Goal: Information Seeking & Learning: Learn about a topic

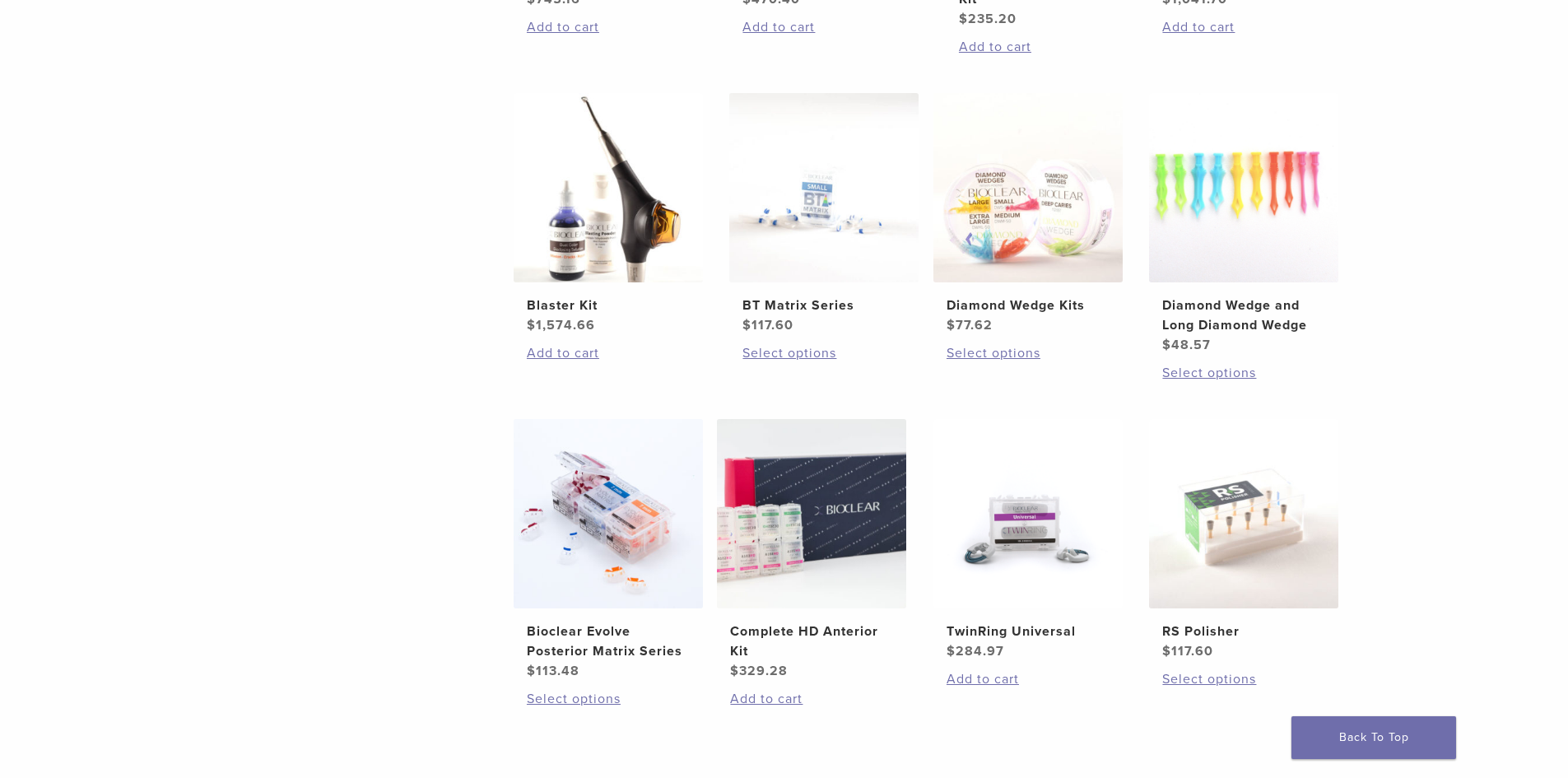
scroll to position [988, 0]
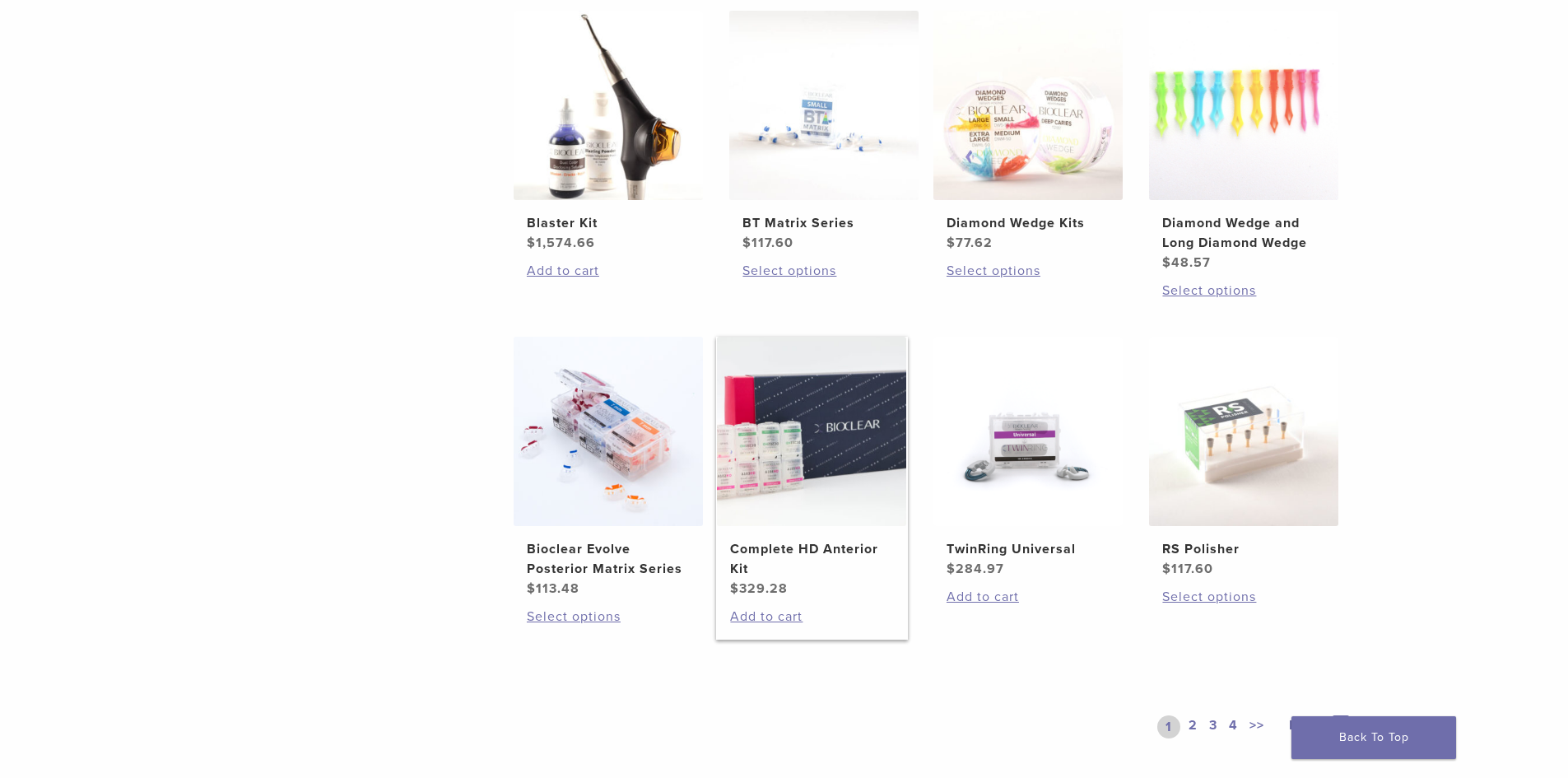
click at [844, 457] on img at bounding box center [811, 432] width 189 height 189
click at [843, 448] on img at bounding box center [811, 432] width 189 height 189
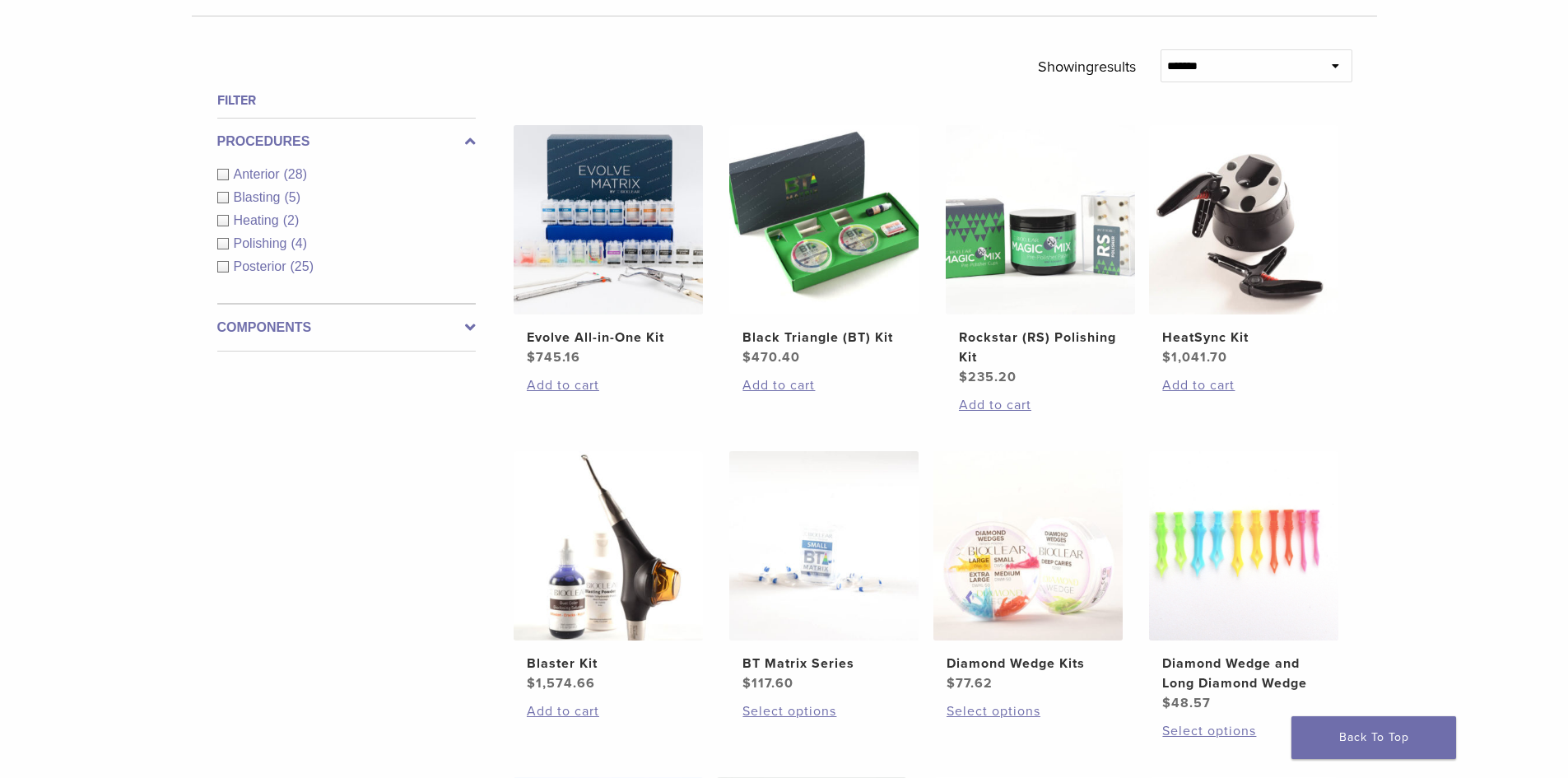
scroll to position [577, 0]
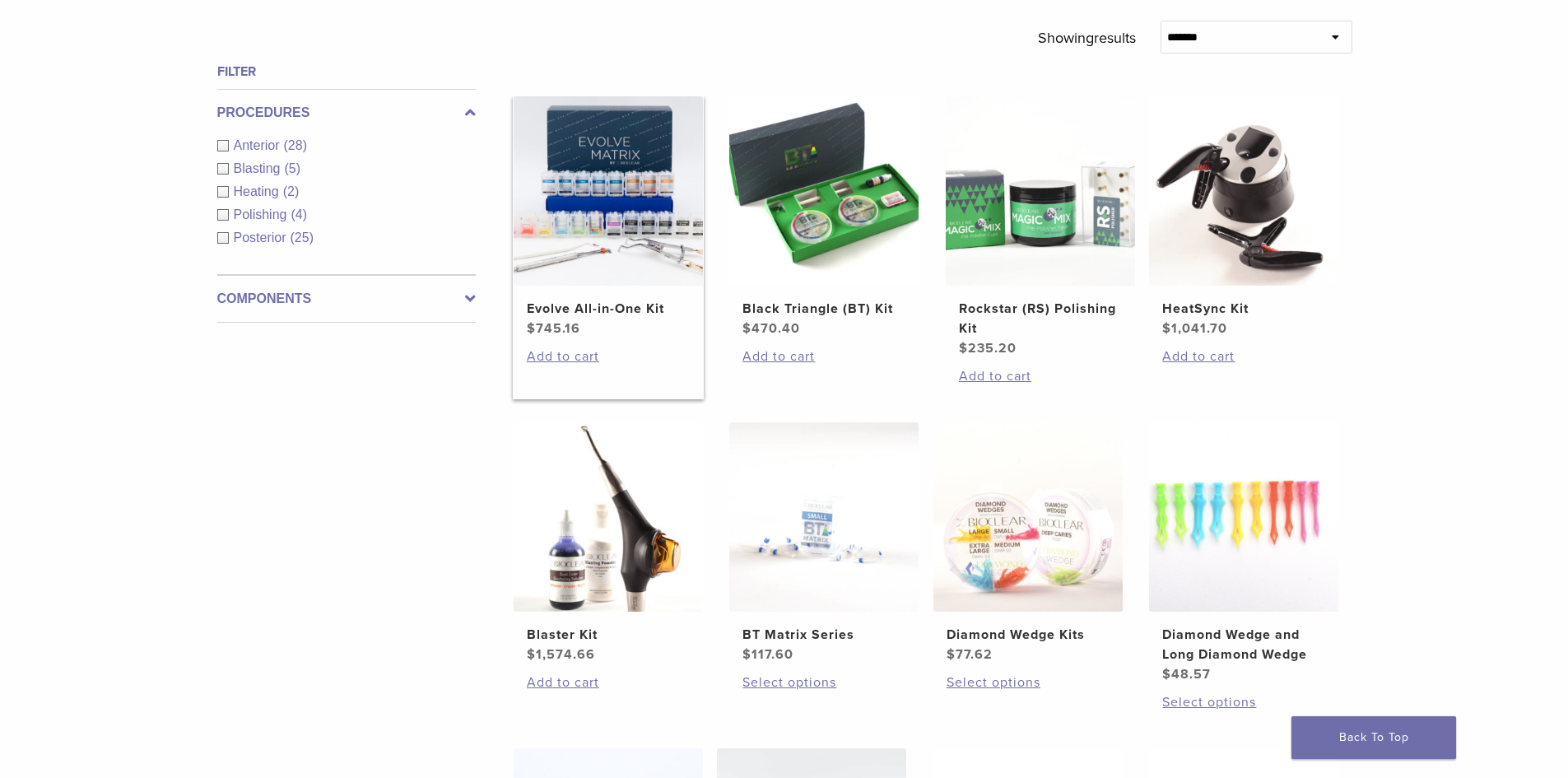
click at [609, 182] on img at bounding box center [608, 191] width 189 height 189
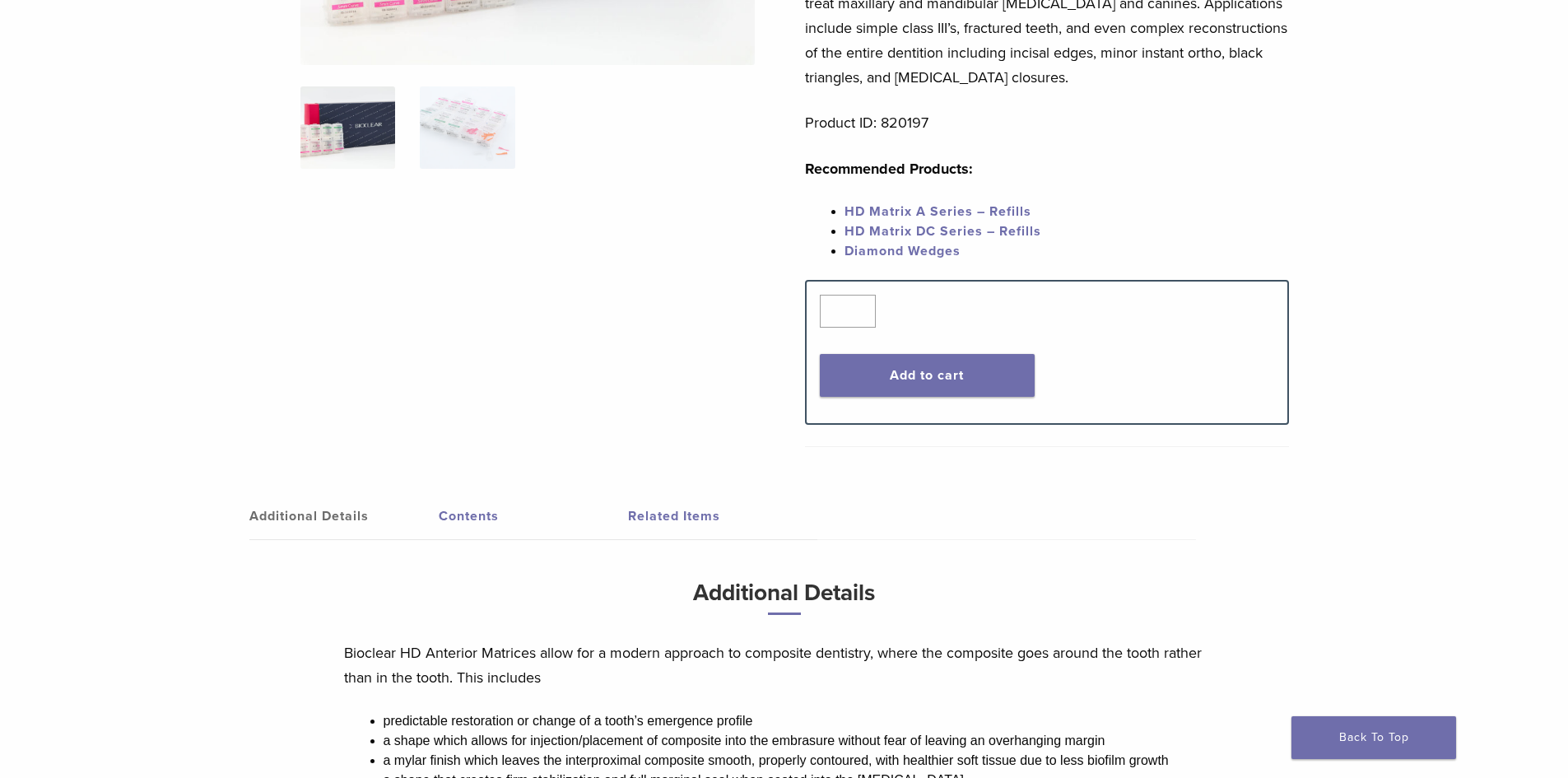
scroll to position [165, 0]
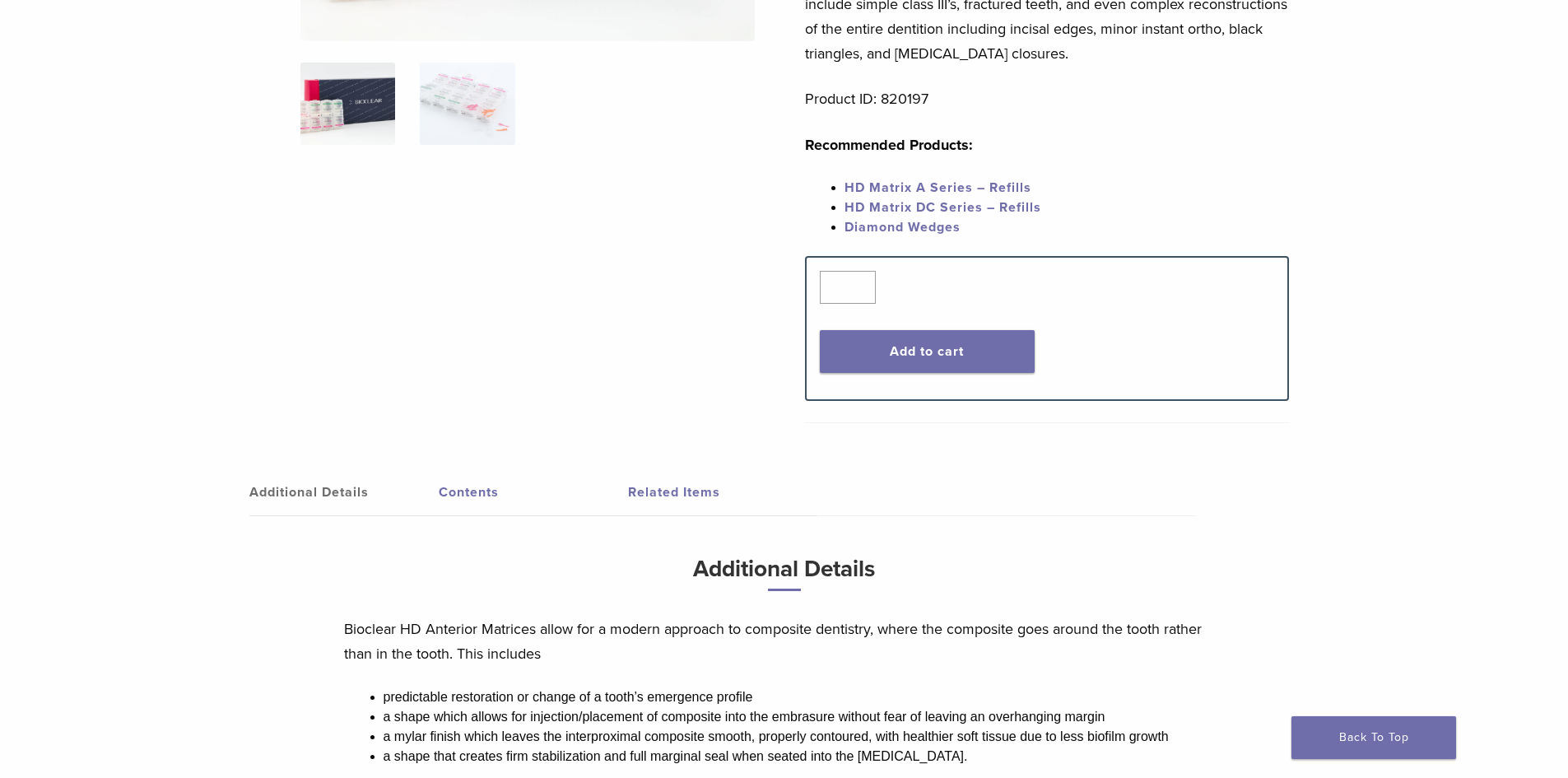
click at [472, 493] on link "Contents" at bounding box center [534, 492] width 189 height 46
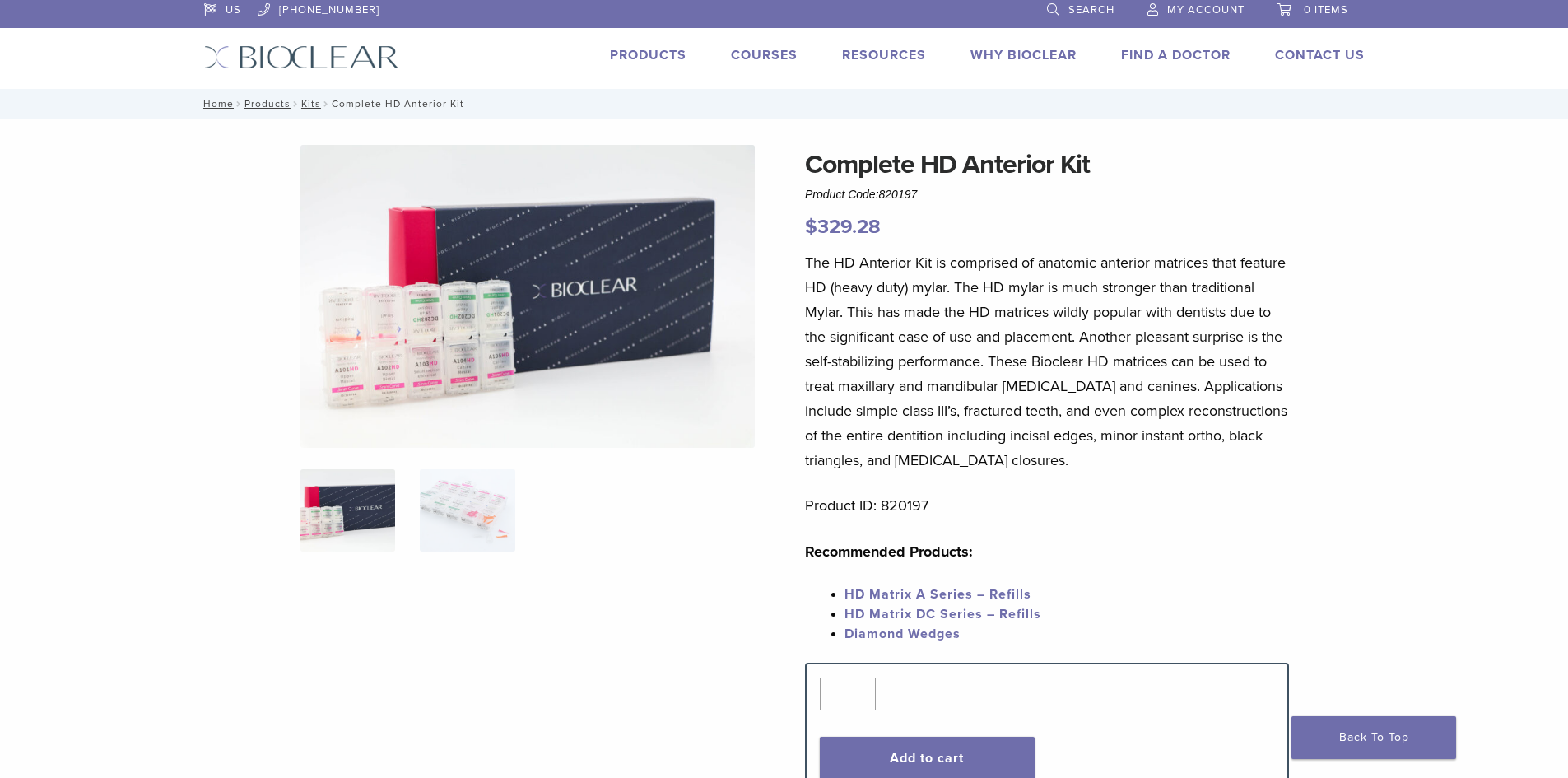
scroll to position [0, 0]
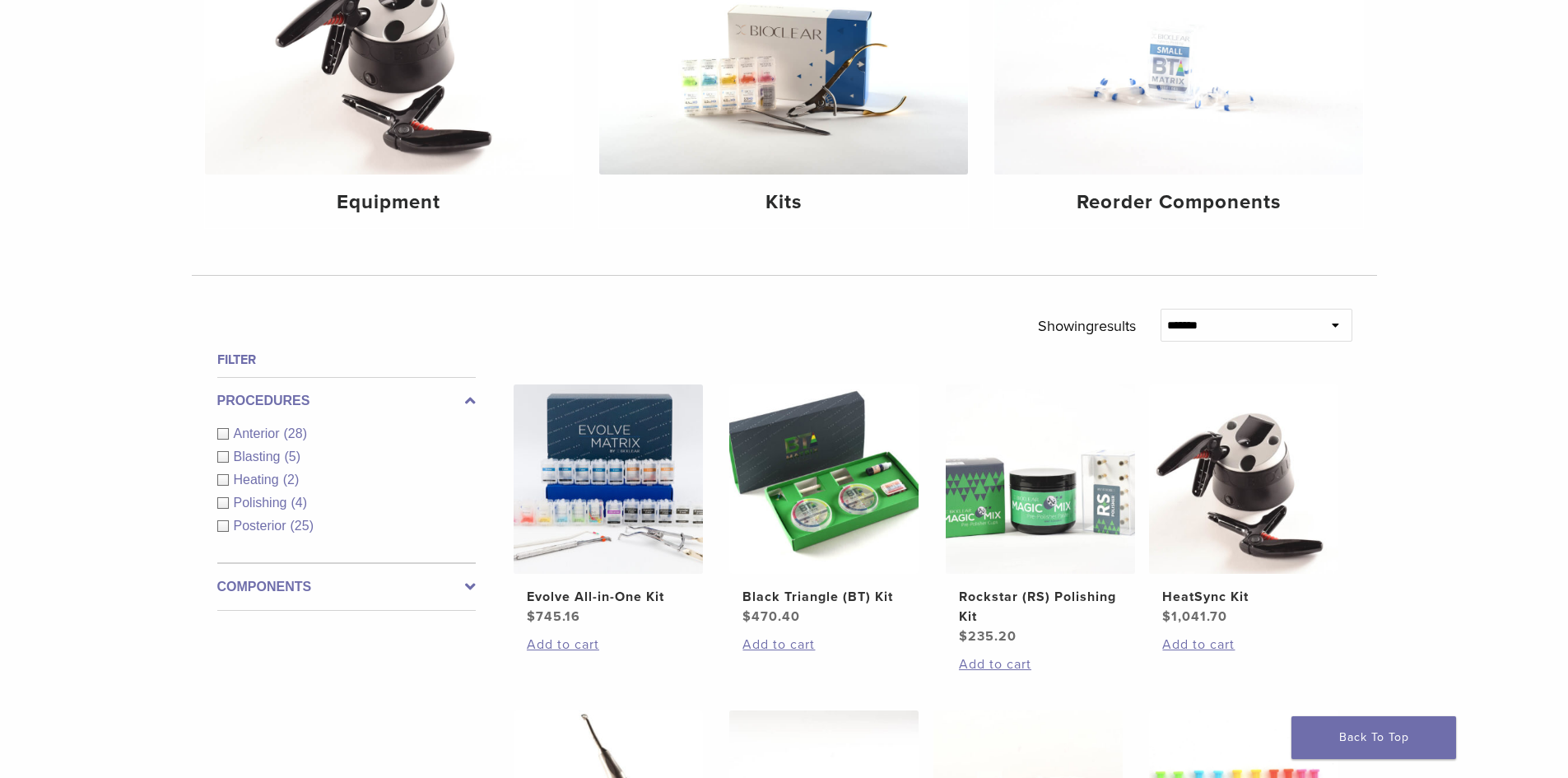
scroll to position [284, 0]
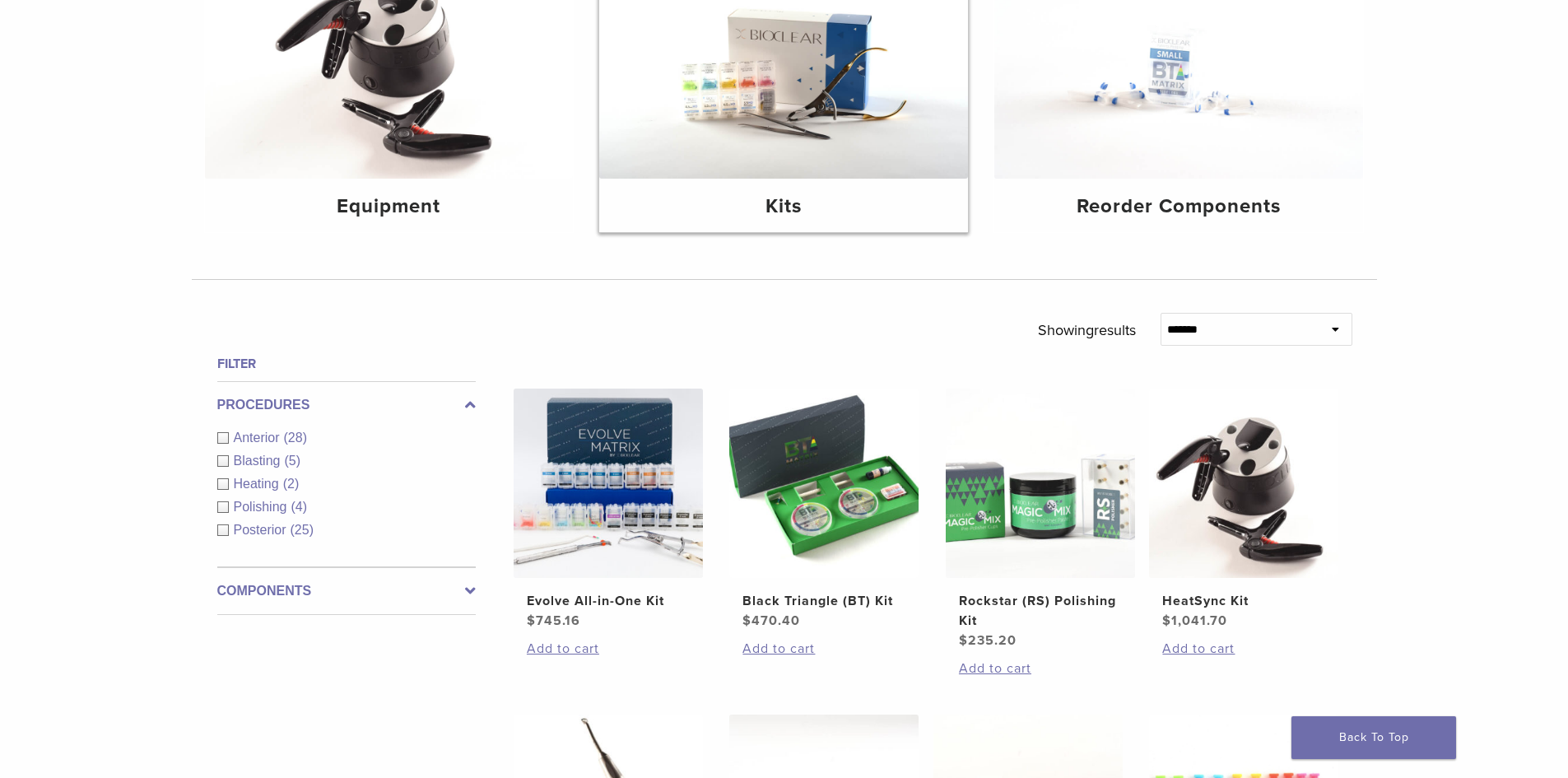
click at [806, 107] on img at bounding box center [784, 56] width 369 height 247
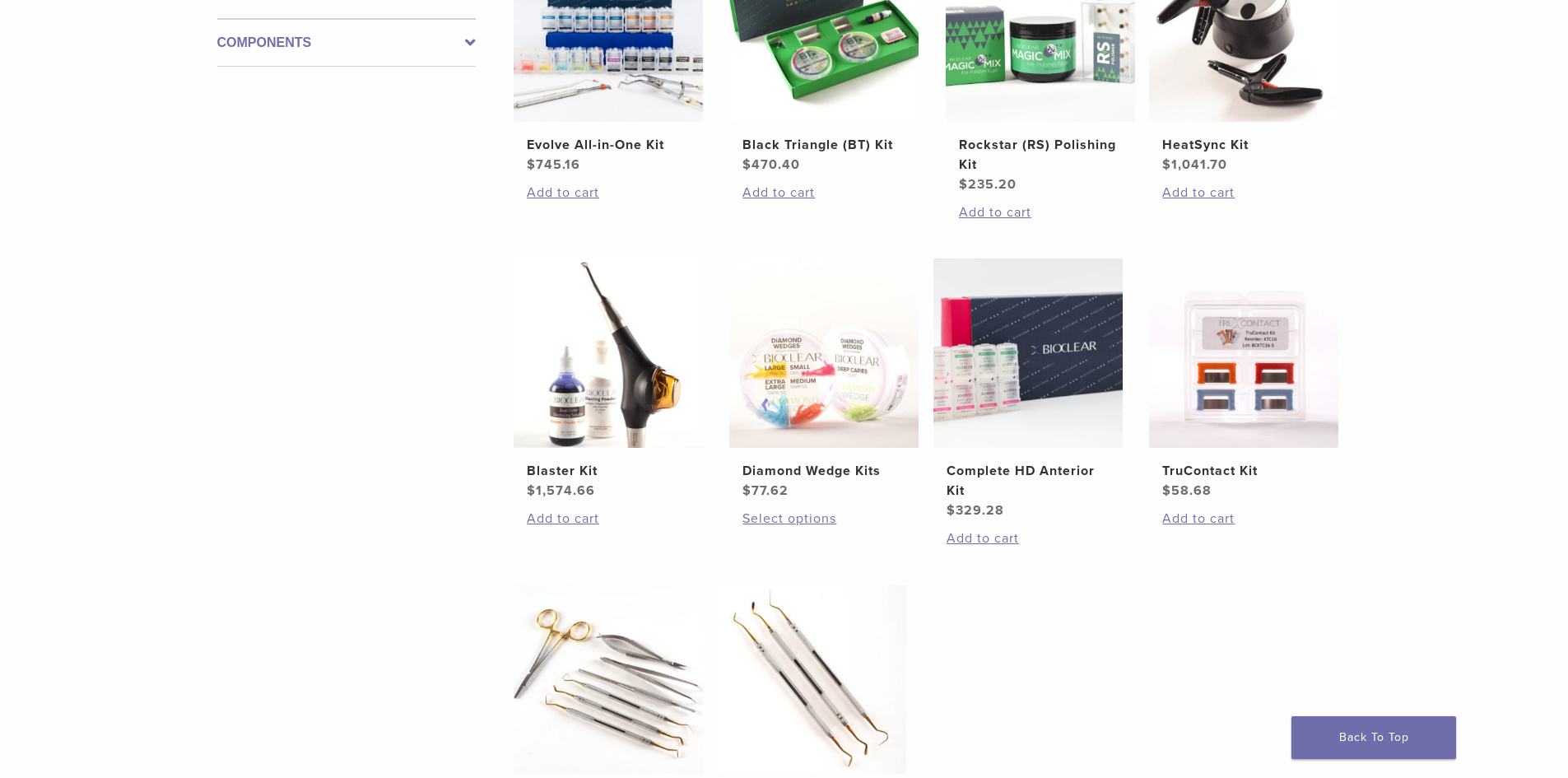
scroll to position [329, 0]
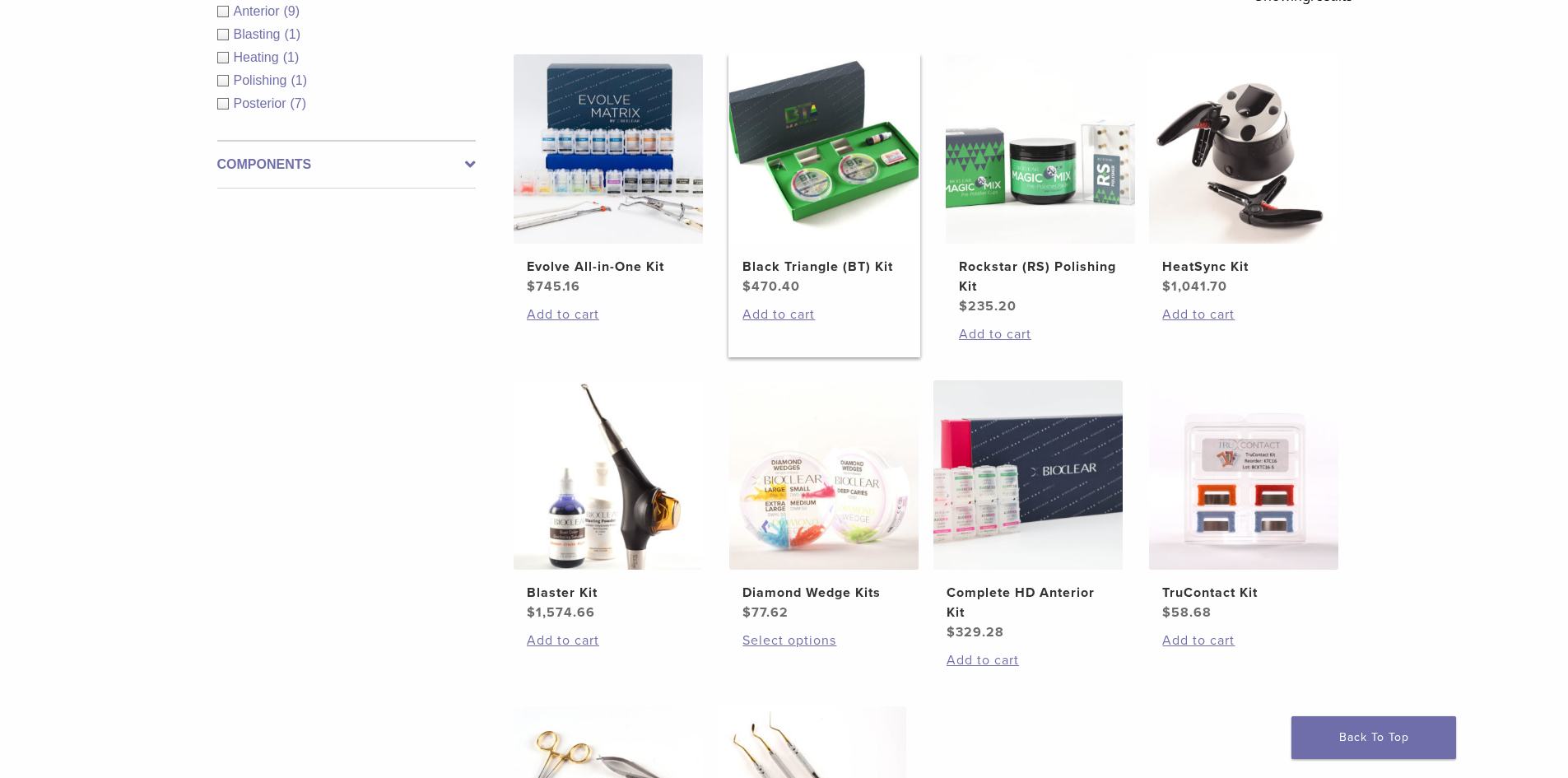
click at [822, 219] on img at bounding box center [824, 149] width 189 height 189
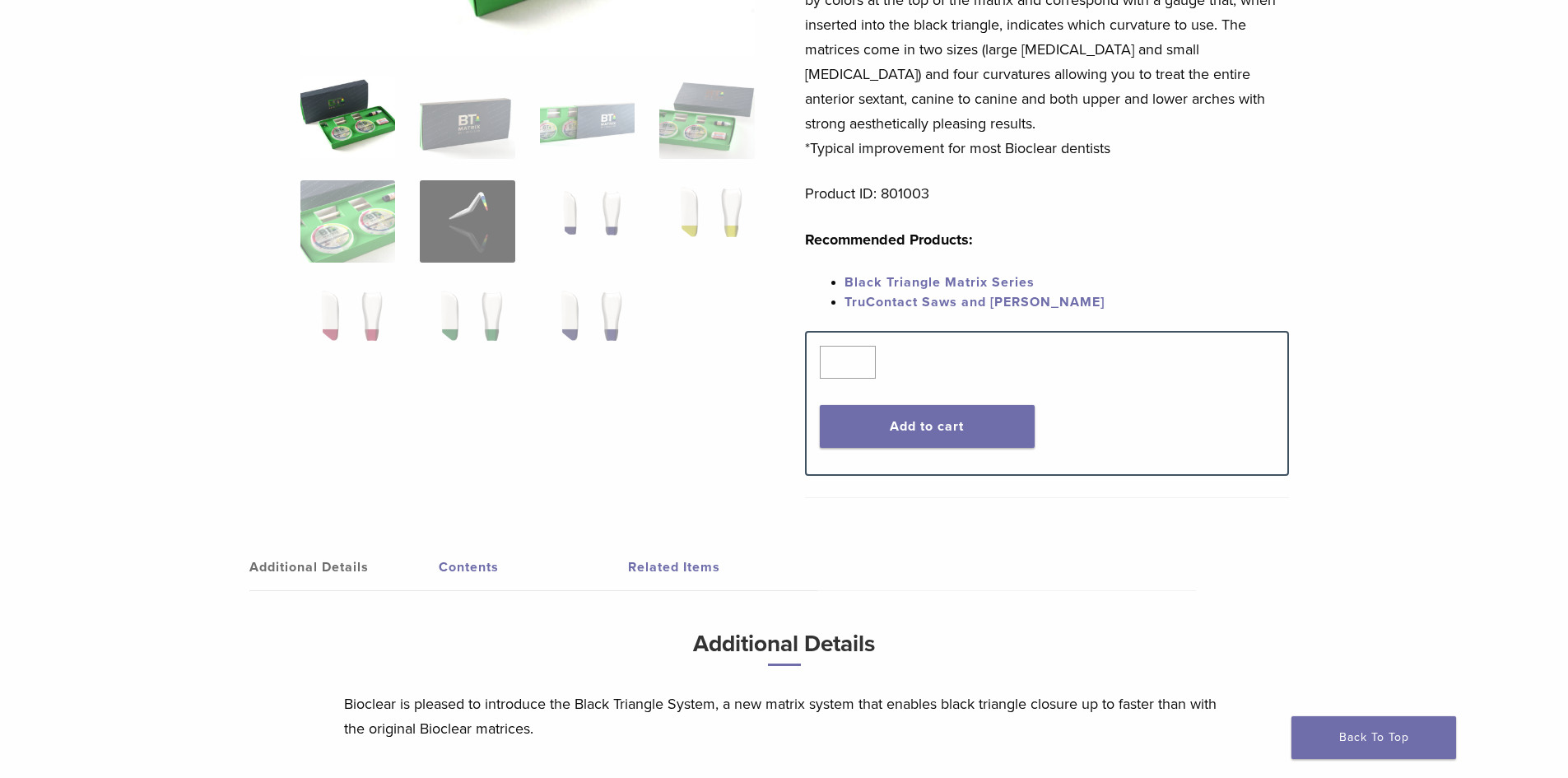
scroll to position [494, 0]
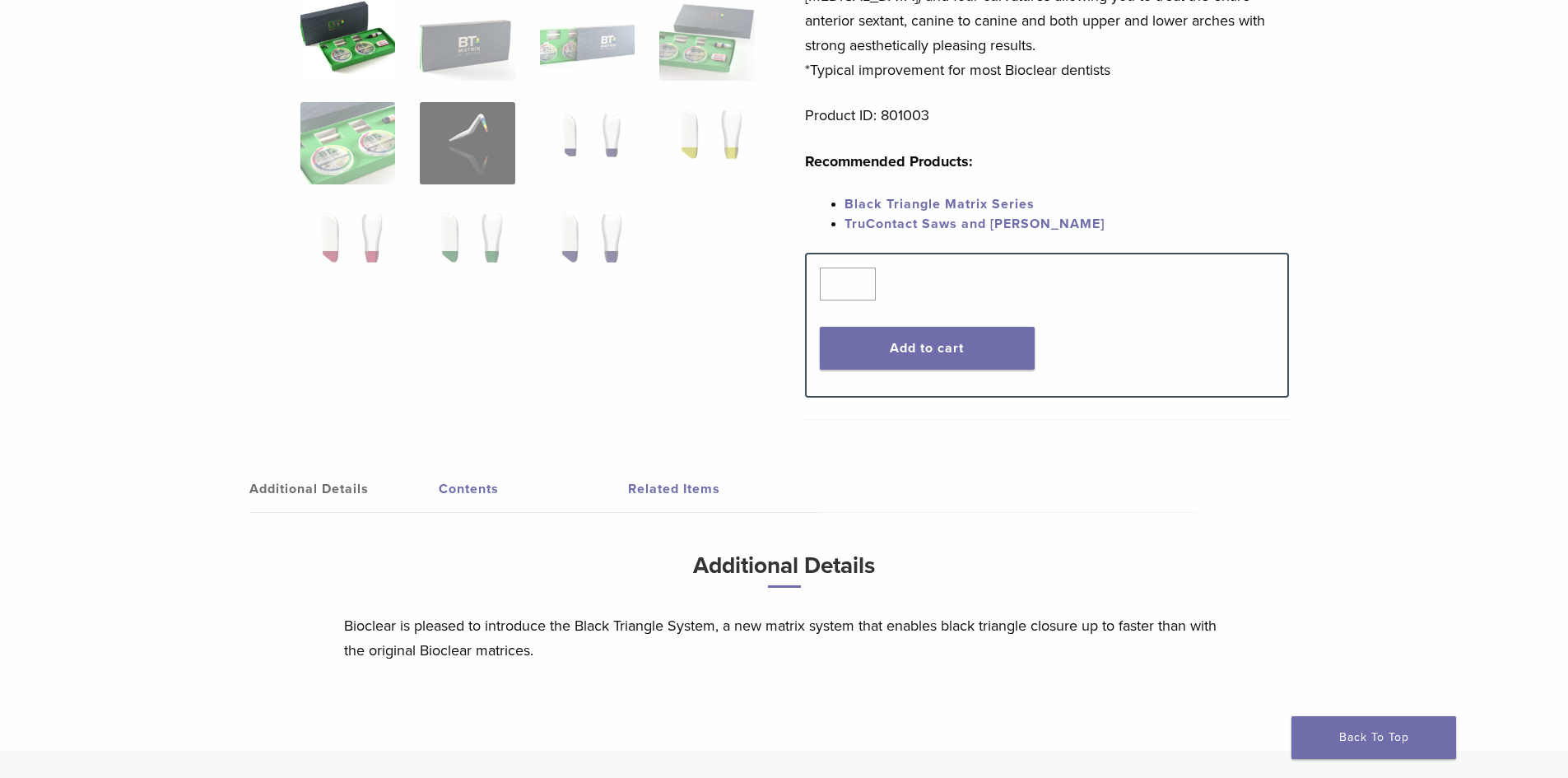
click at [462, 484] on link "Contents" at bounding box center [534, 489] width 189 height 46
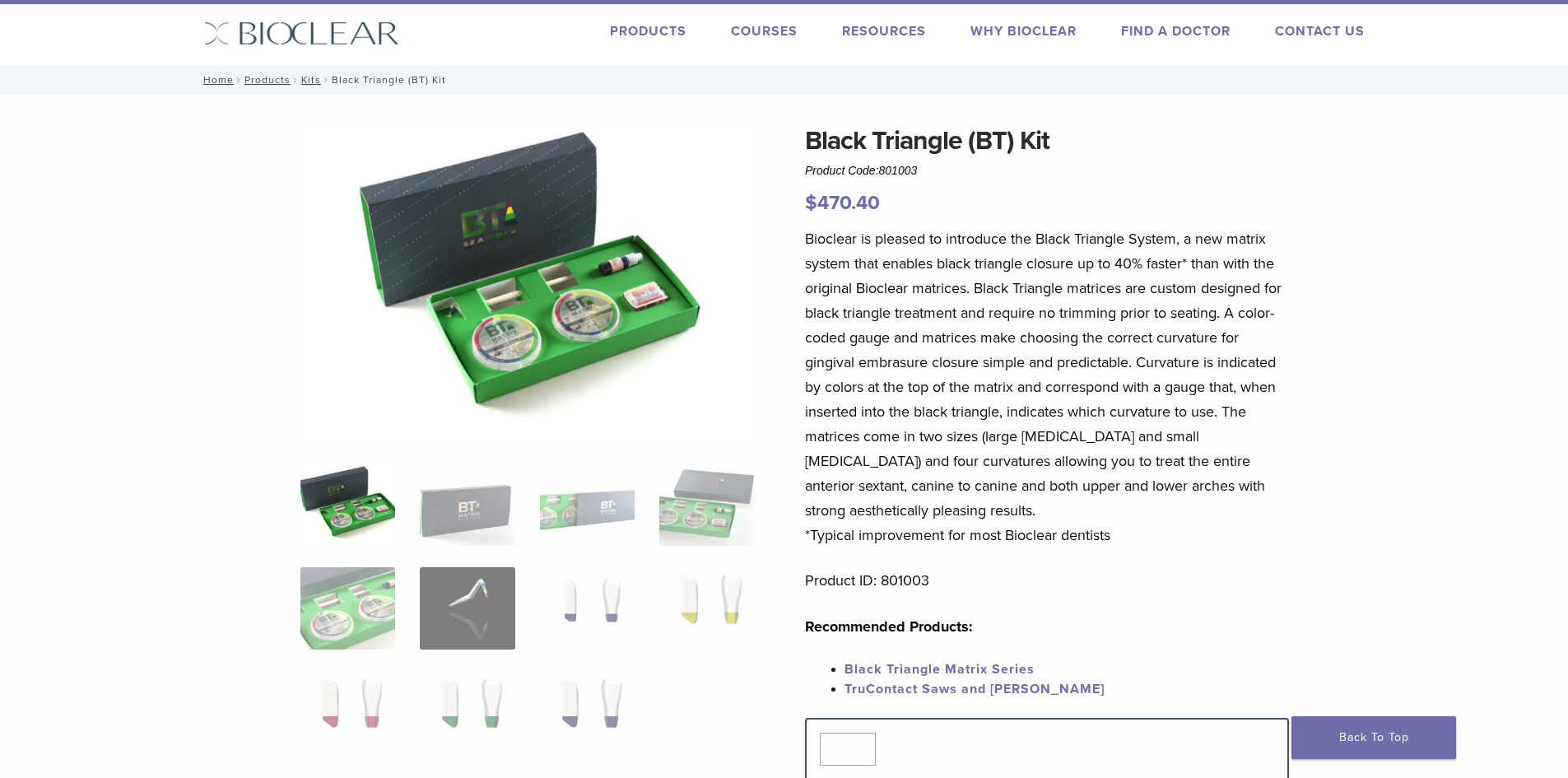
scroll to position [0, 0]
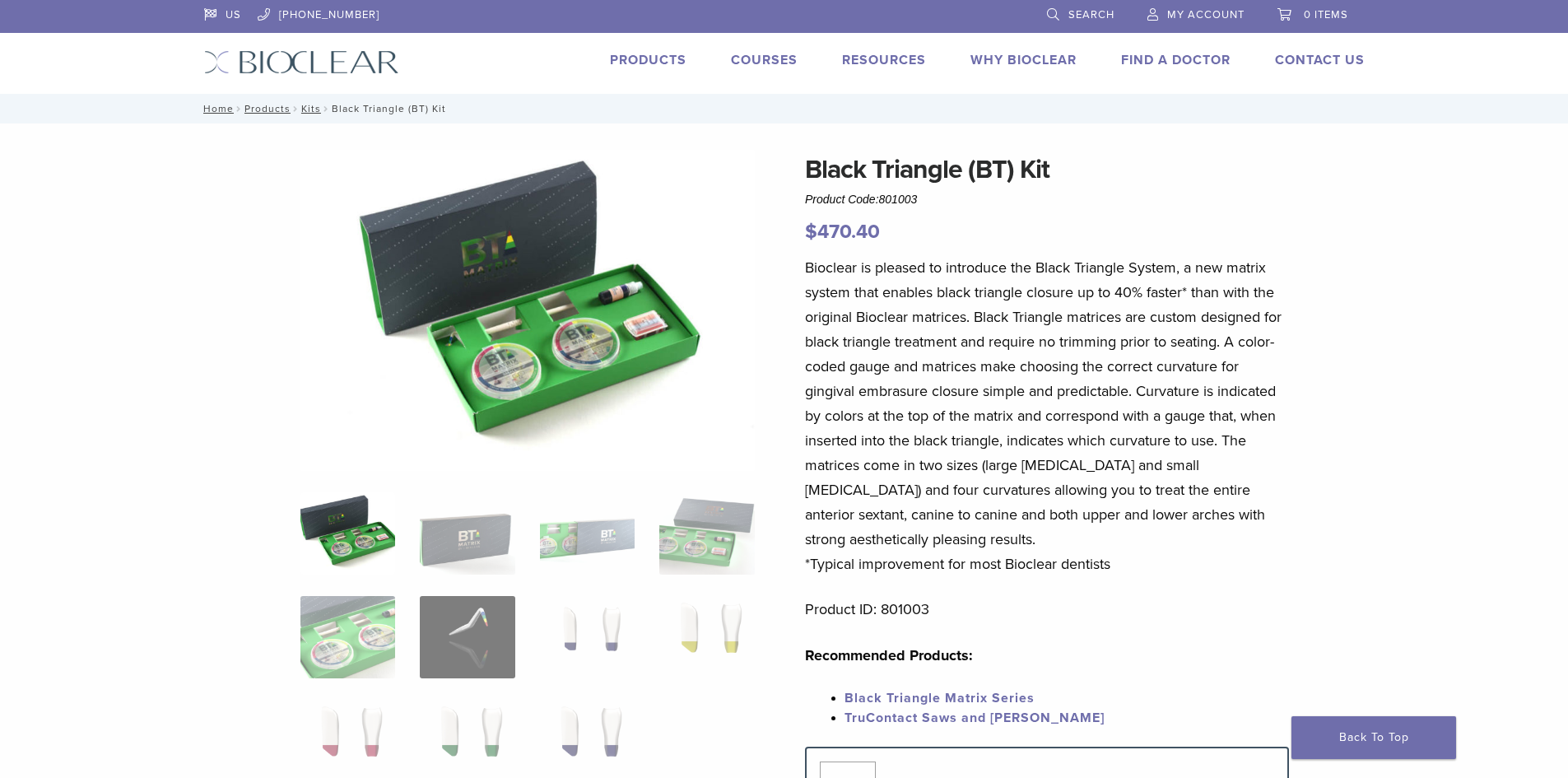
click at [649, 63] on link "Products" at bounding box center [648, 60] width 77 height 17
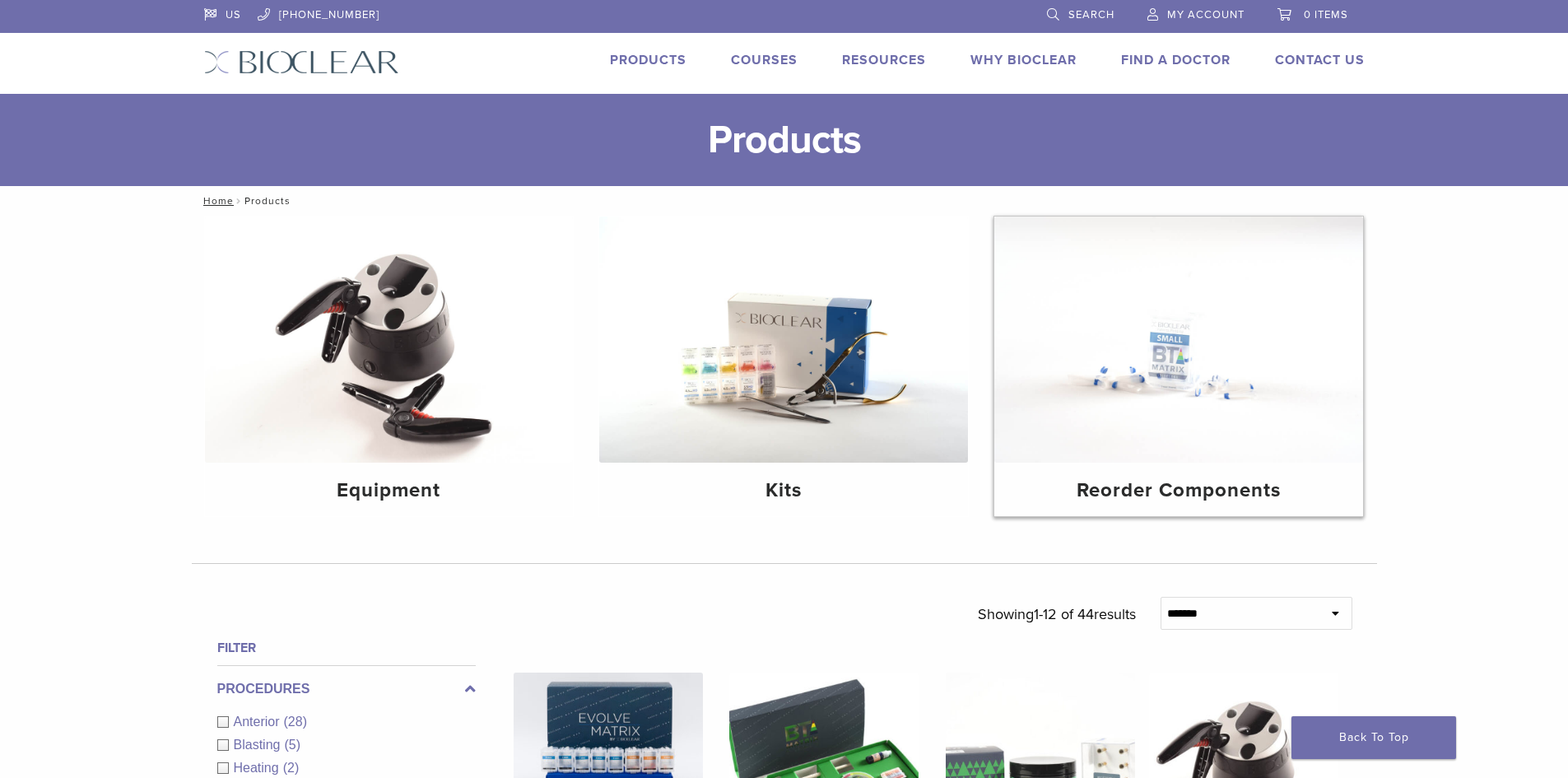
click at [1218, 376] on img at bounding box center [1179, 340] width 369 height 247
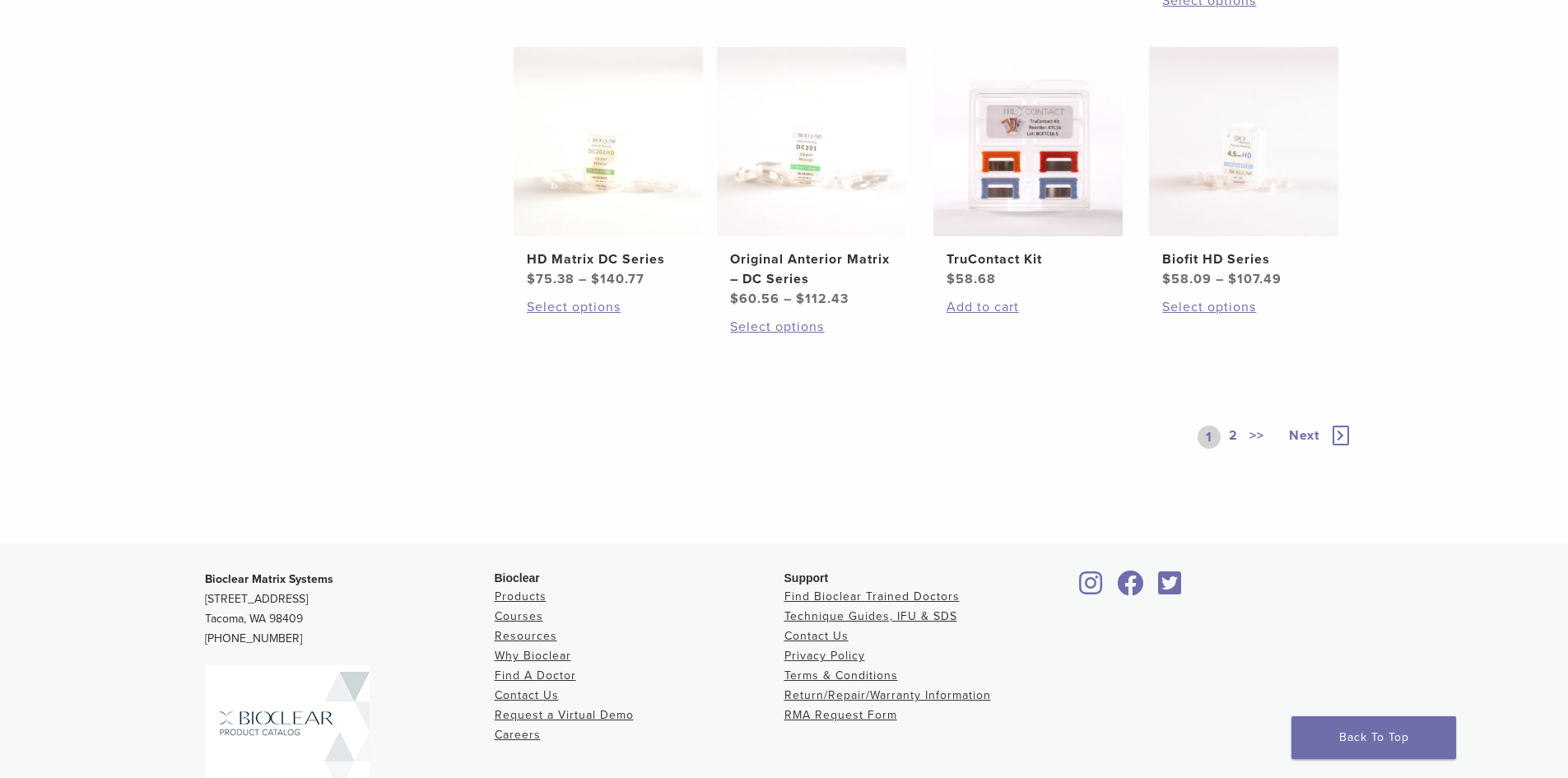
scroll to position [983, 0]
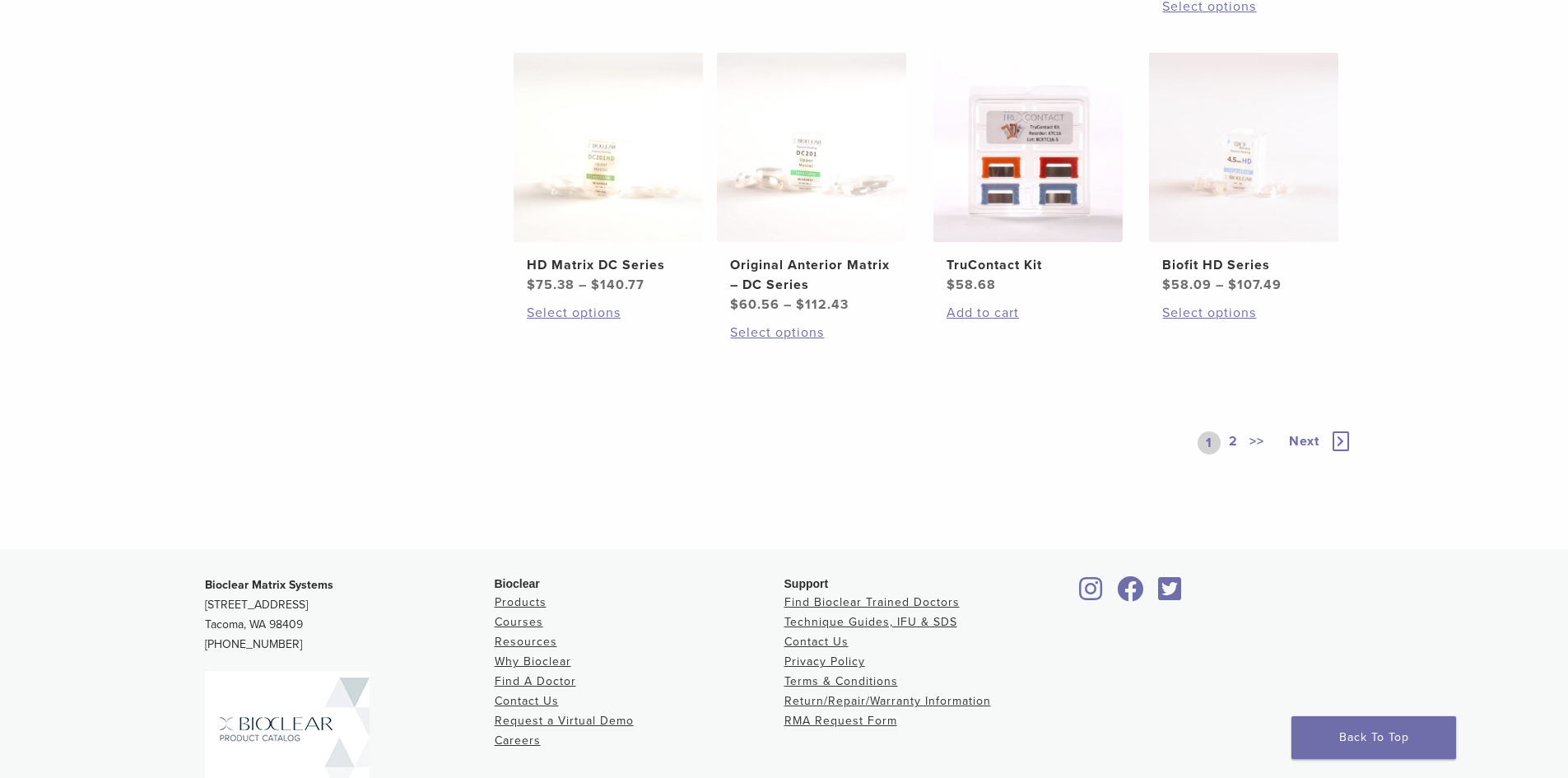
click at [1229, 438] on link "2" at bounding box center [1234, 443] width 16 height 23
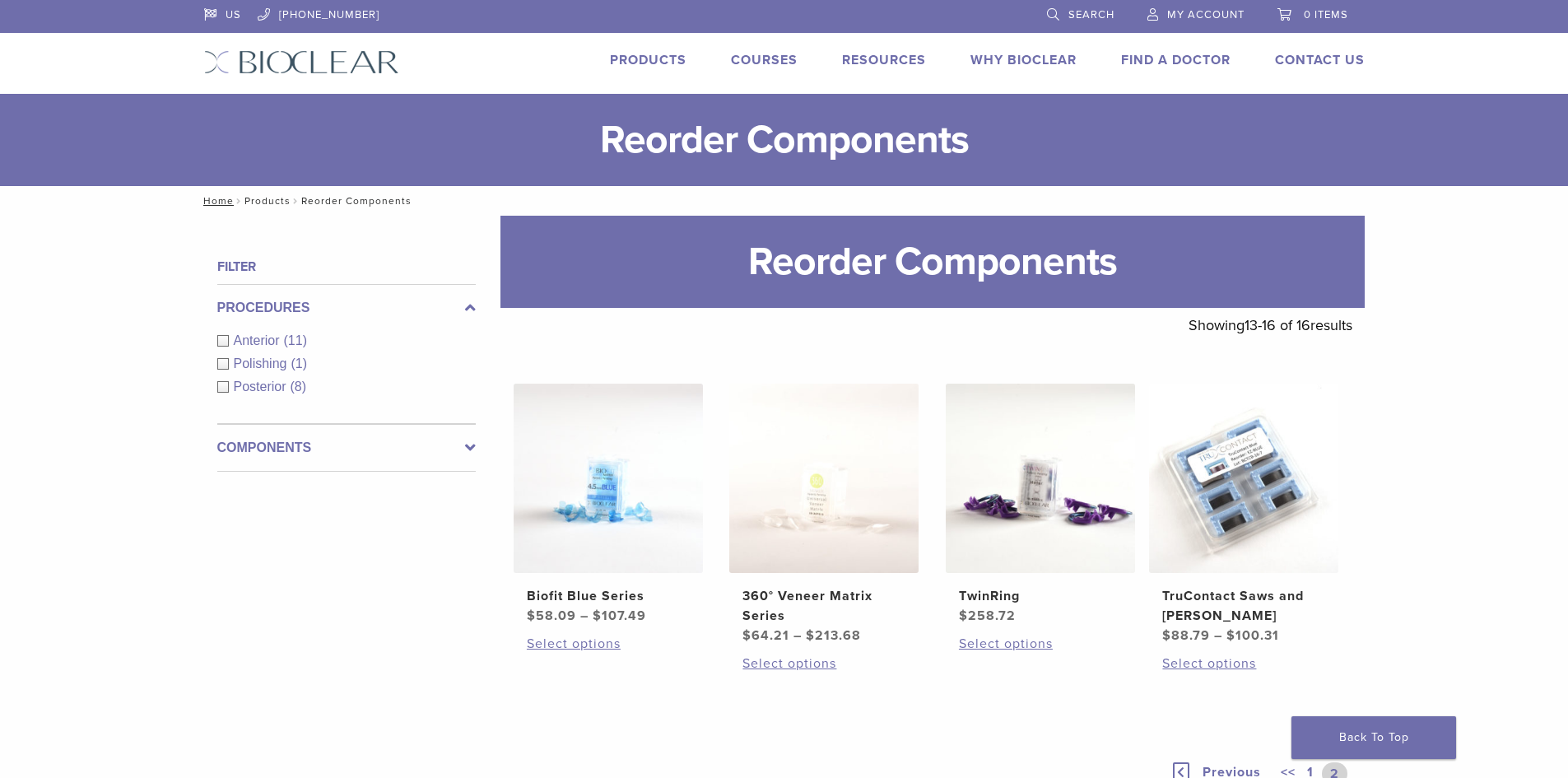
click at [258, 200] on link "Products" at bounding box center [268, 201] width 46 height 12
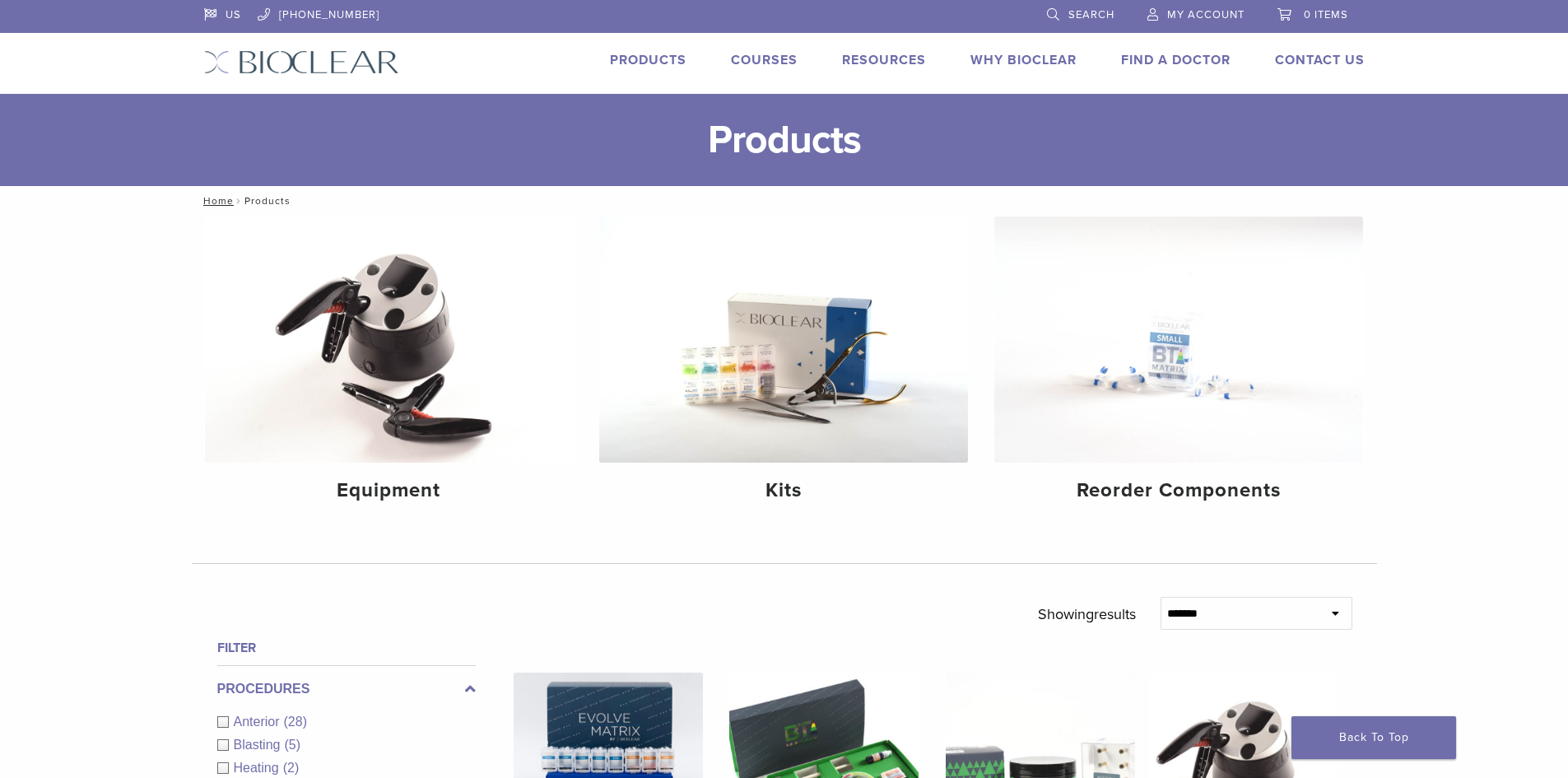
click at [754, 63] on link "Courses" at bounding box center [764, 60] width 67 height 17
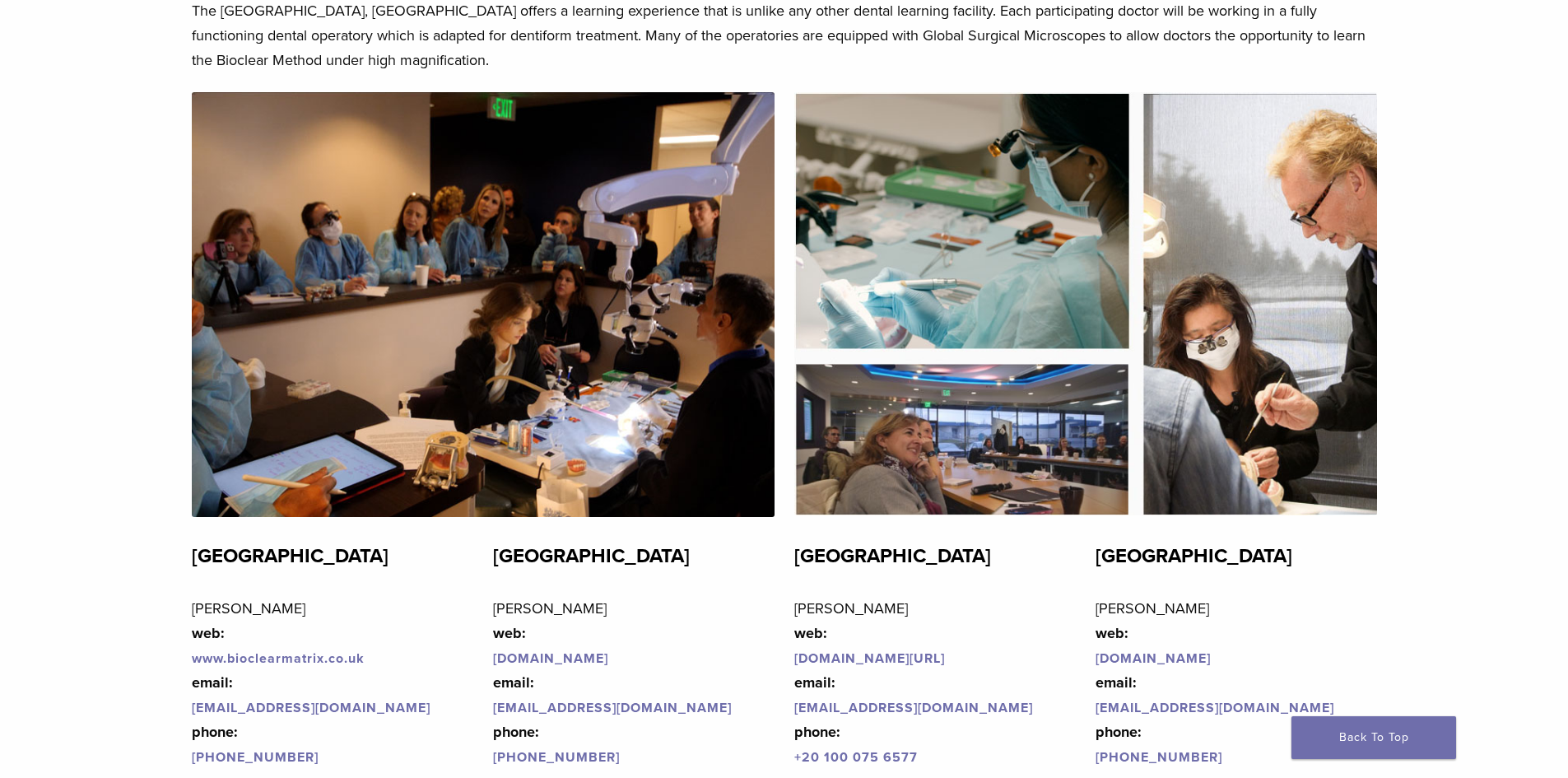
scroll to position [3502, 0]
